Goal: Find specific page/section: Find specific page/section

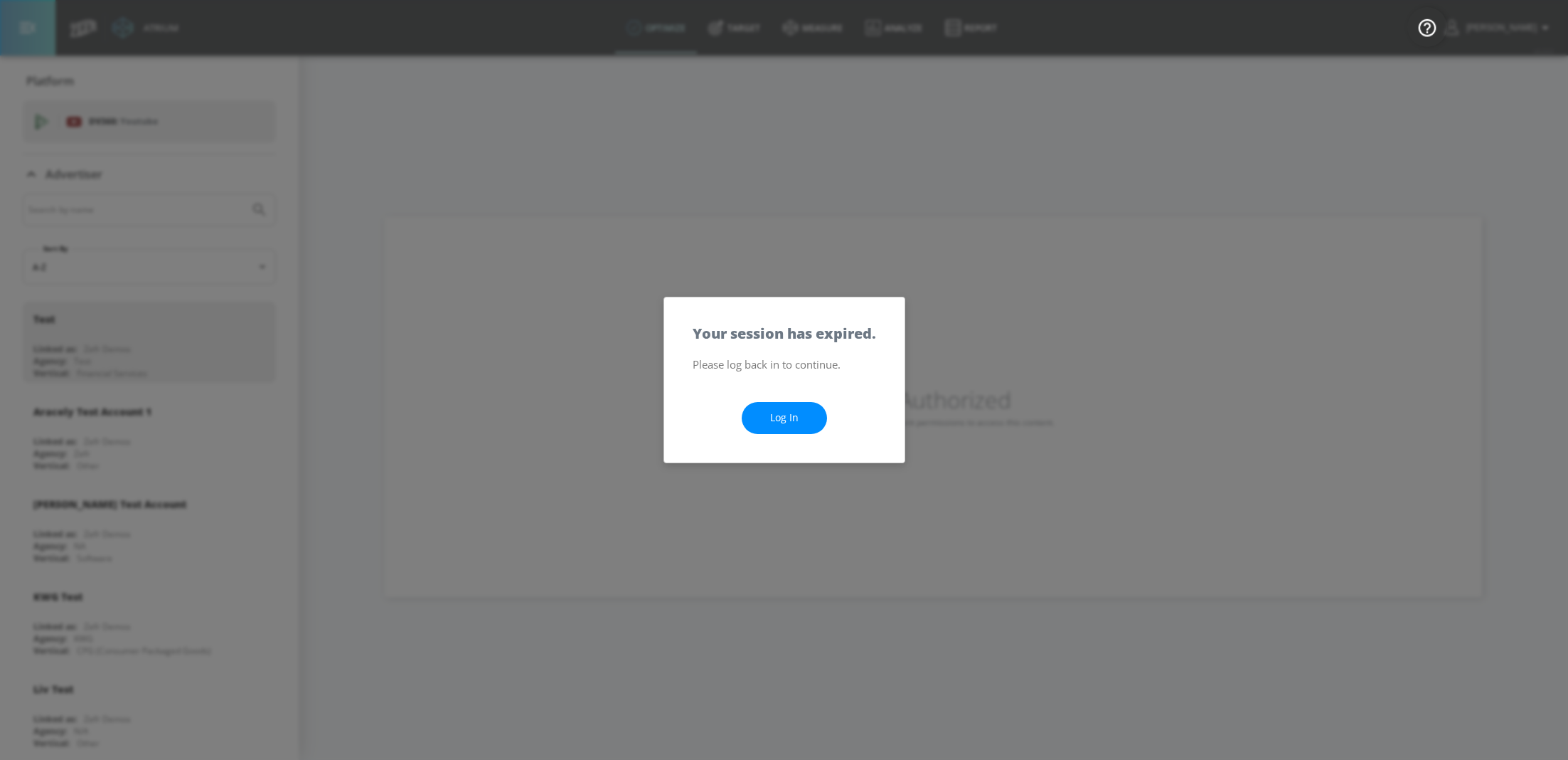
click at [775, 423] on link "Log In" at bounding box center [784, 418] width 85 height 32
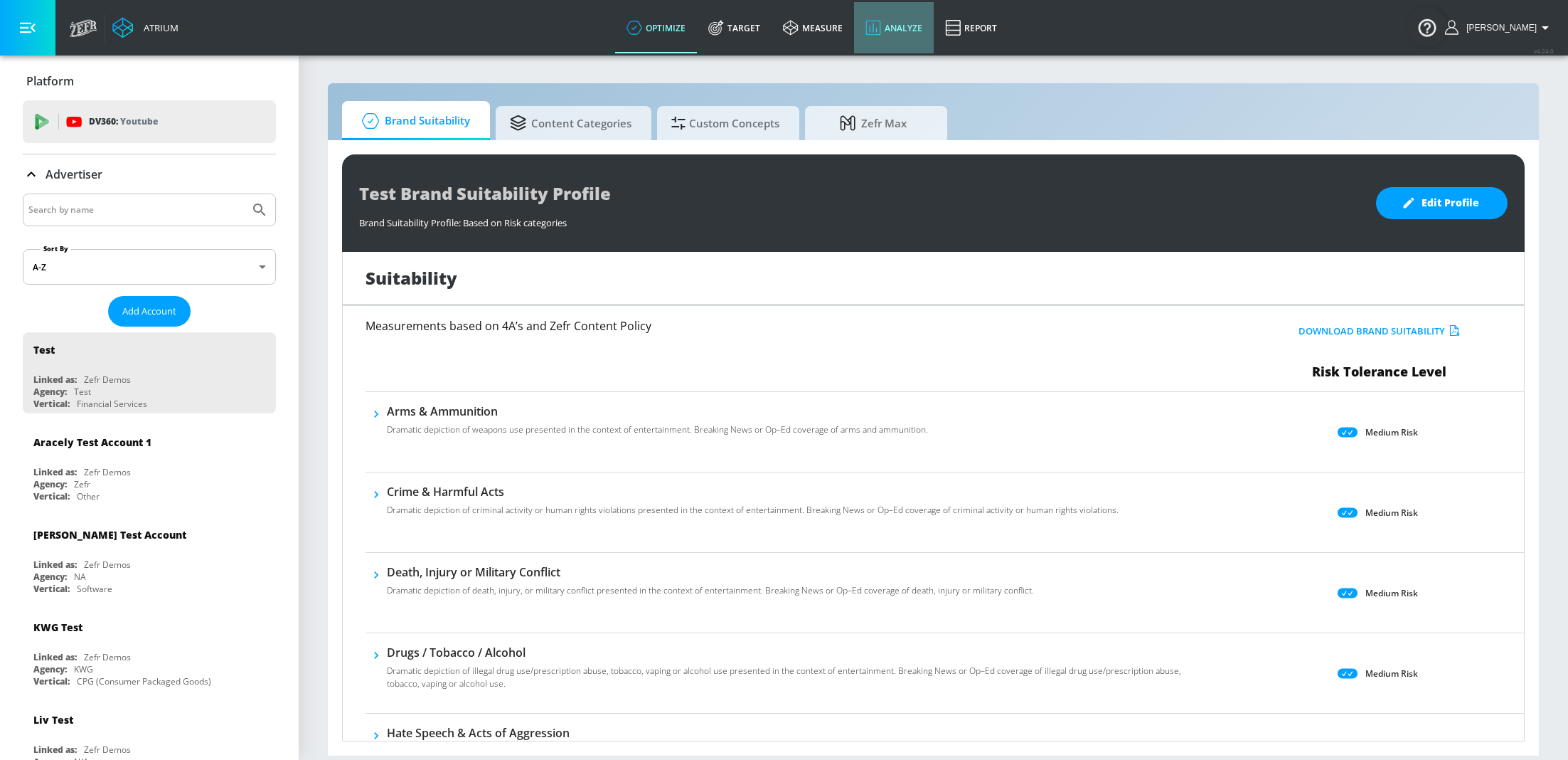
click at [876, 33] on icon at bounding box center [873, 27] width 15 height 15
click at [843, 31] on link "measure" at bounding box center [813, 28] width 83 height 51
